Goal: Transaction & Acquisition: Book appointment/travel/reservation

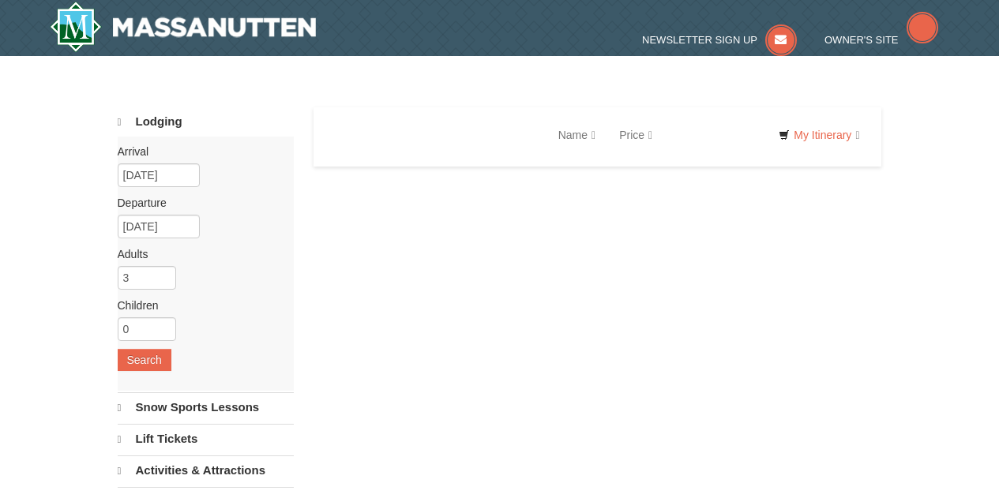
select select "9"
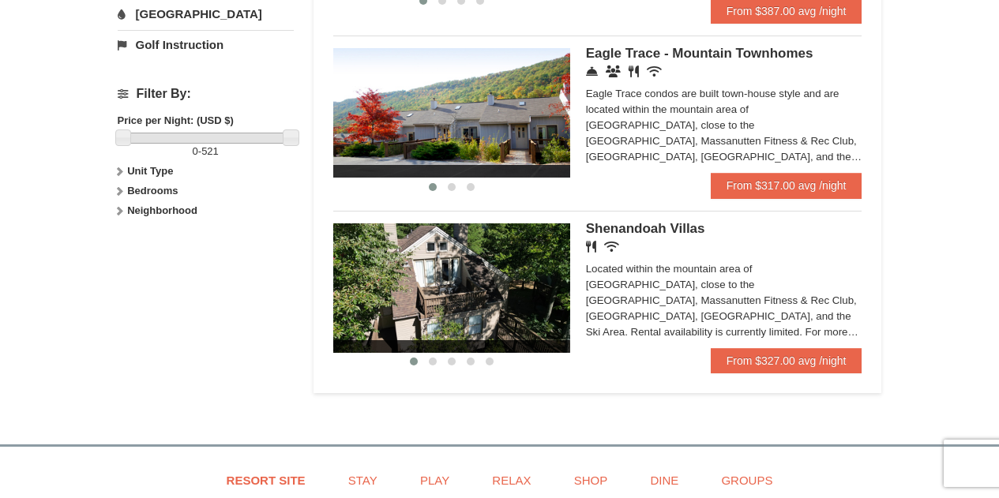
scroll to position [669, 0]
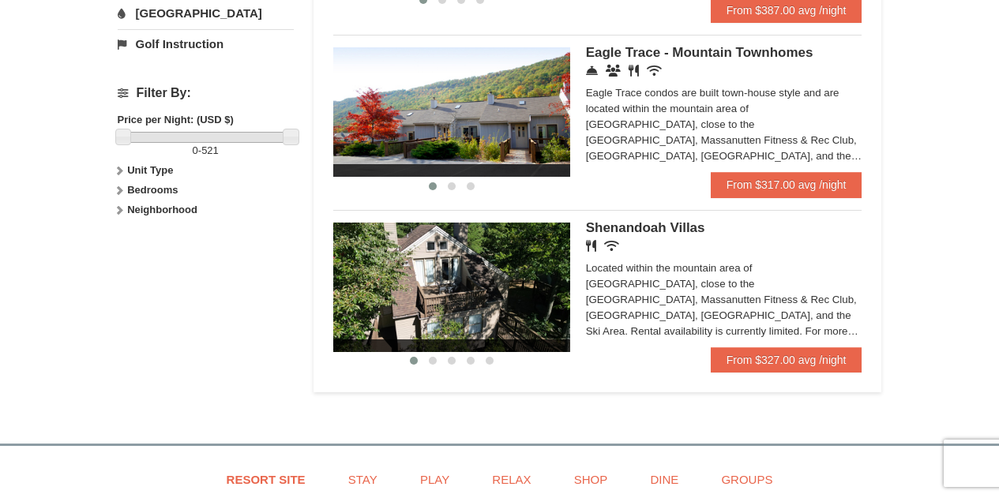
click at [489, 136] on img at bounding box center [451, 111] width 237 height 129
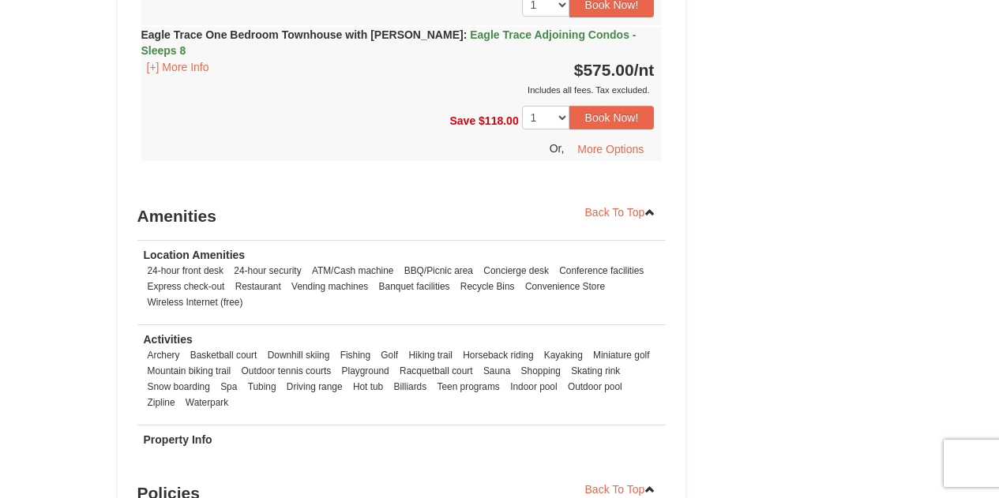
scroll to position [1701, 0]
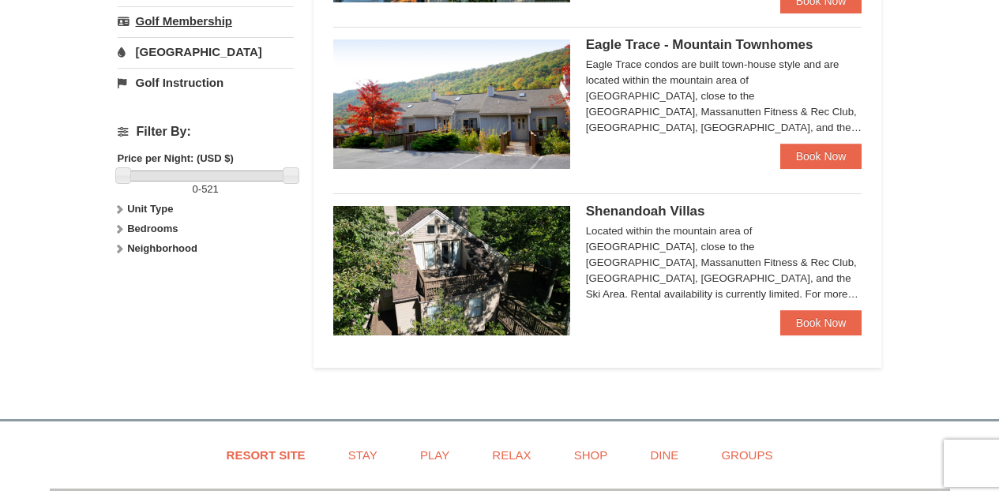
scroll to position [669, 0]
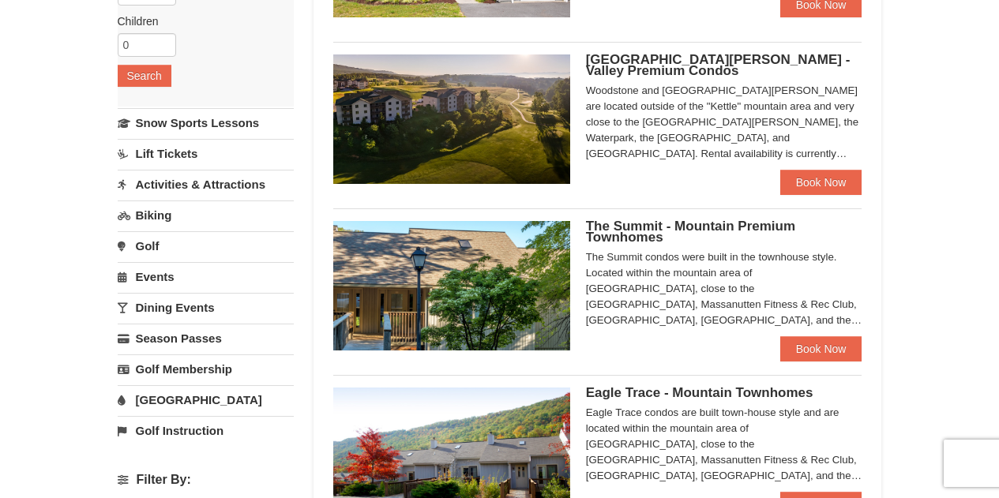
scroll to position [282, 0]
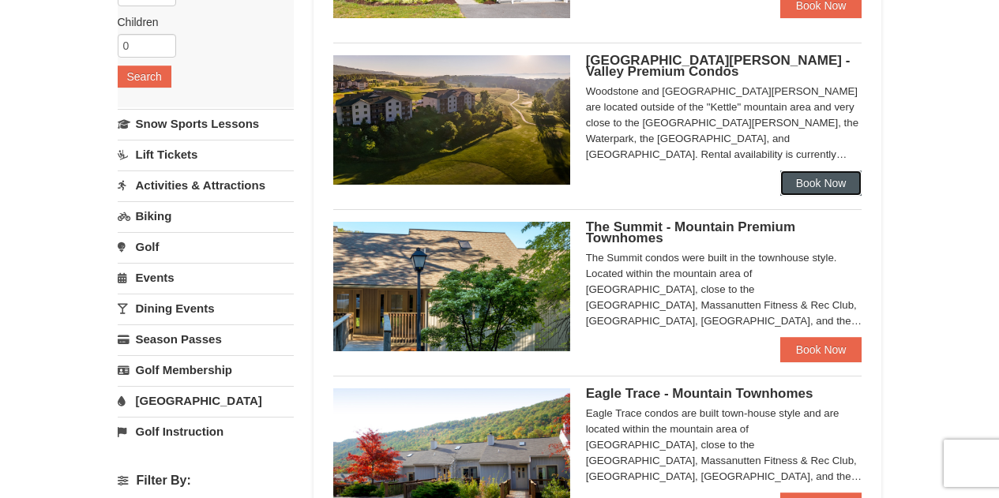
click at [814, 180] on link "Book Now" at bounding box center [821, 183] width 82 height 25
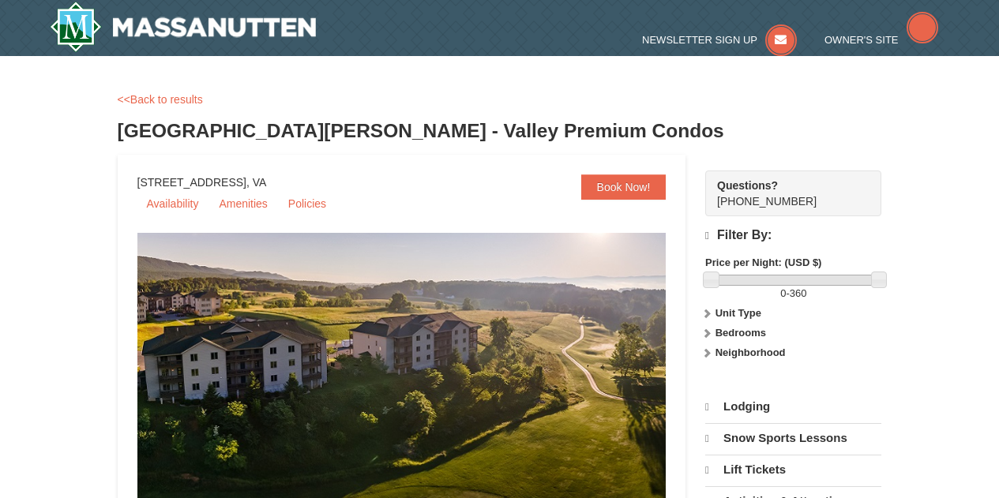
select select "9"
